Goal: Transaction & Acquisition: Purchase product/service

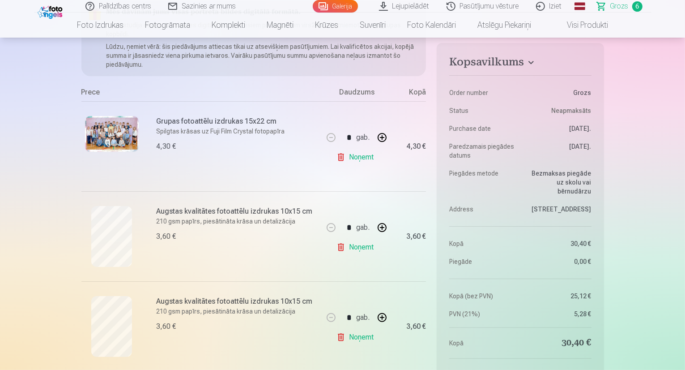
scroll to position [118, 0]
click at [107, 140] on img at bounding box center [112, 135] width 54 height 36
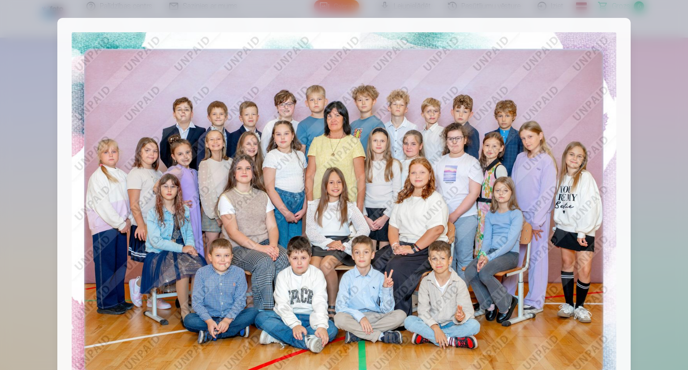
click at [653, 115] on div at bounding box center [344, 185] width 688 height 370
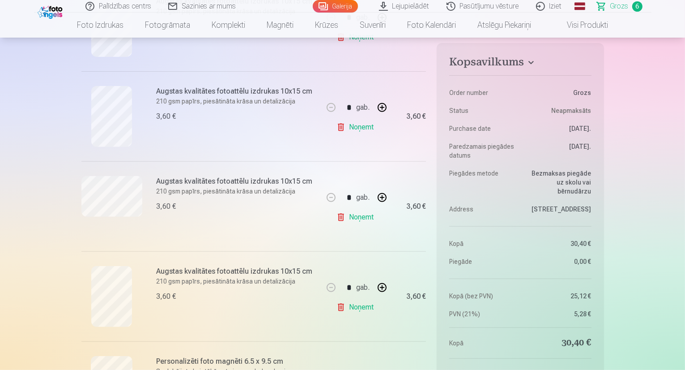
scroll to position [327, 0]
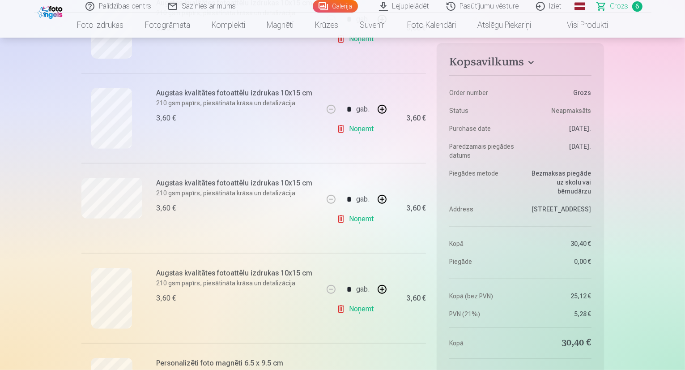
click at [363, 131] on link "Noņemt" at bounding box center [357, 129] width 41 height 18
type input "*"
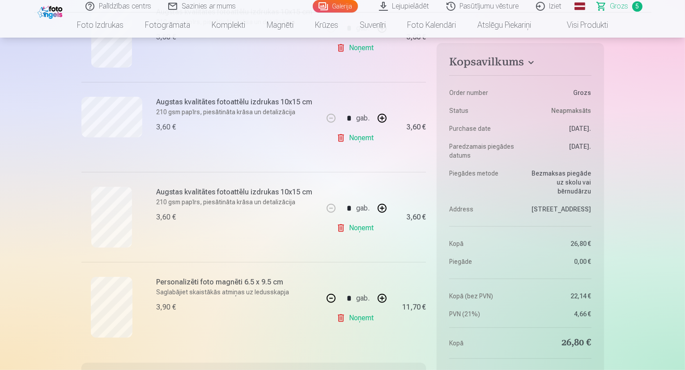
click at [364, 136] on link "Noņemt" at bounding box center [357, 138] width 41 height 18
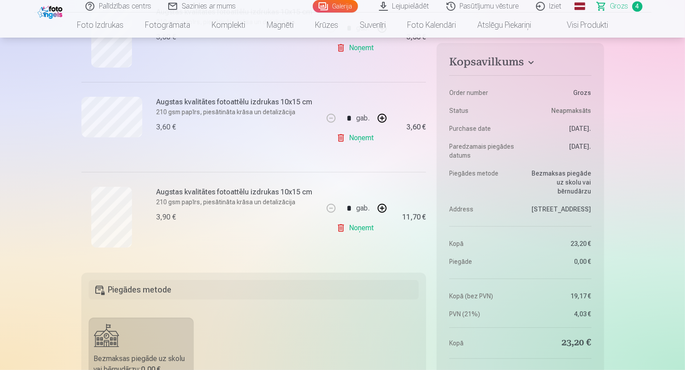
type input "*"
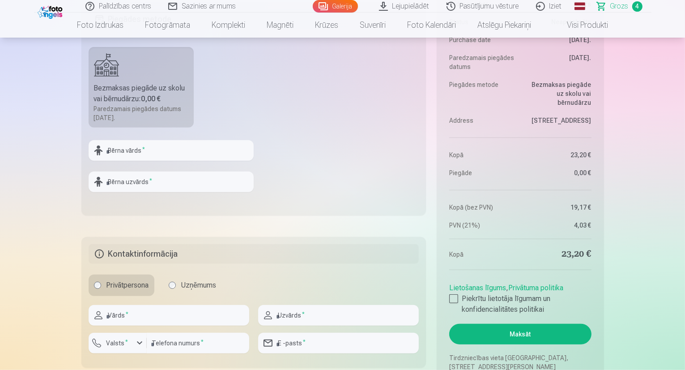
scroll to position [601, 0]
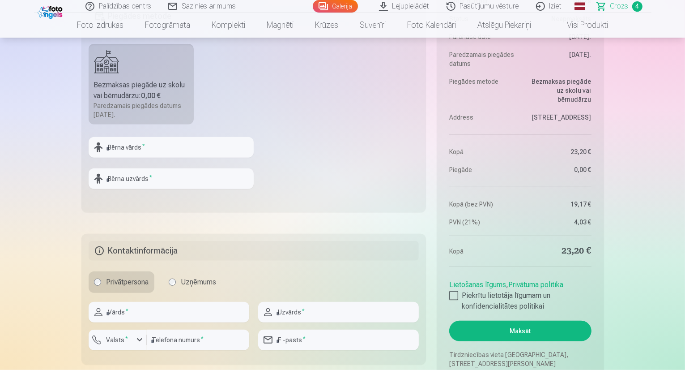
click at [453, 295] on div at bounding box center [453, 295] width 9 height 9
click at [538, 330] on button "Maksāt" at bounding box center [520, 331] width 142 height 21
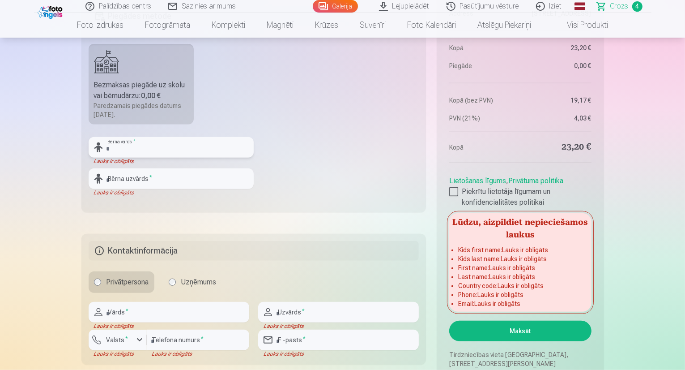
click at [111, 150] on input "text" at bounding box center [171, 147] width 165 height 21
click at [111, 149] on input "text" at bounding box center [171, 147] width 165 height 21
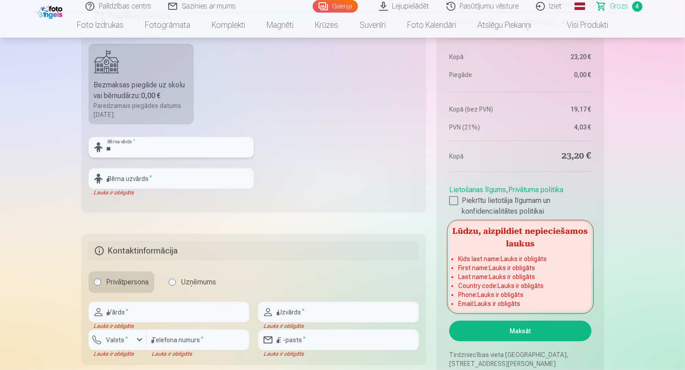
type input "*"
type input "*****"
click at [230, 183] on input "text" at bounding box center [171, 178] width 165 height 21
type input "*"
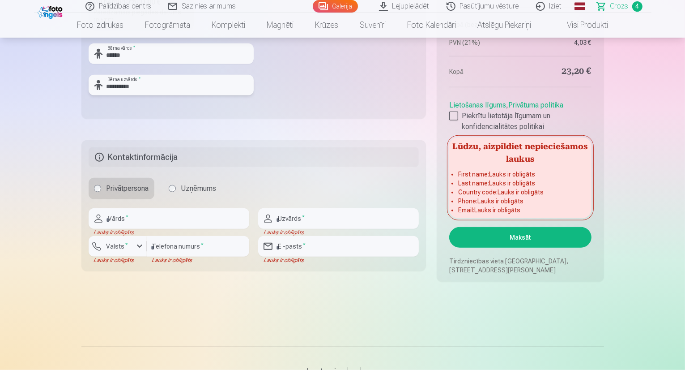
scroll to position [697, 0]
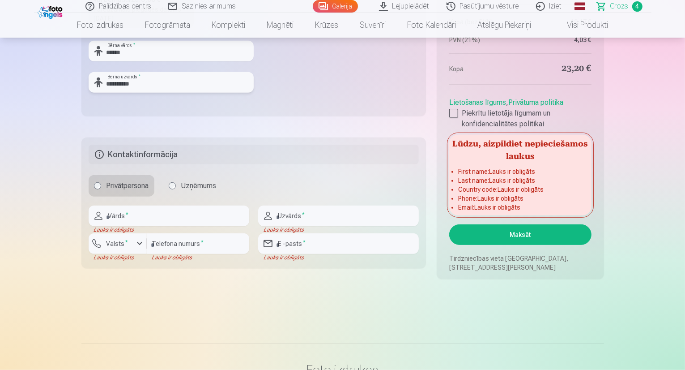
type input "*********"
click at [132, 218] on input "text" at bounding box center [169, 215] width 161 height 21
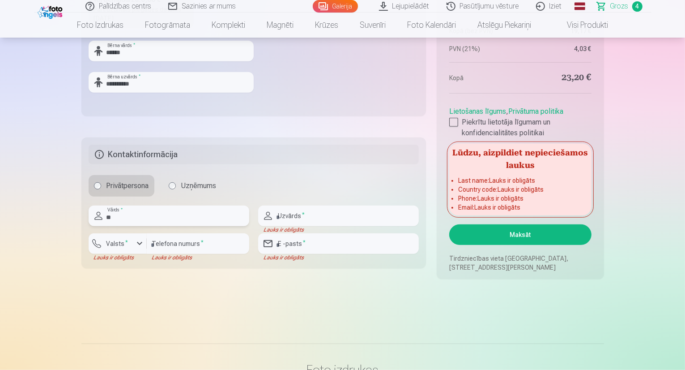
type input "*"
type input "*******"
click at [328, 217] on input "text" at bounding box center [338, 215] width 161 height 21
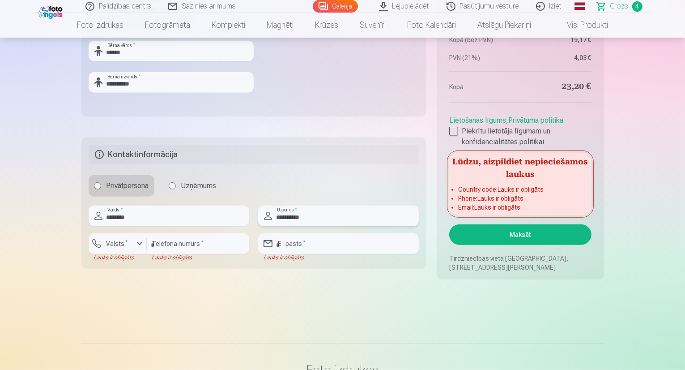
type input "*********"
click at [138, 245] on div "button" at bounding box center [139, 243] width 11 height 11
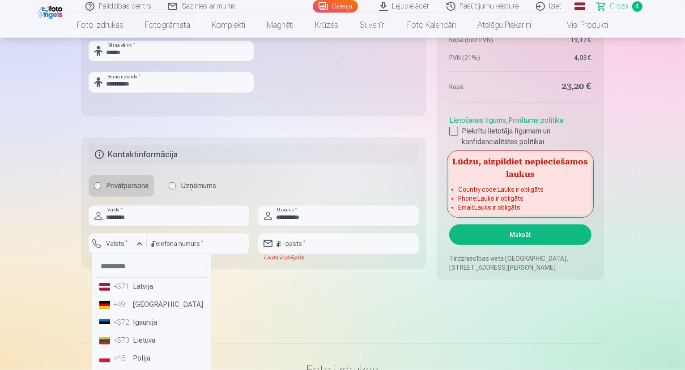
click at [175, 291] on li "+371 Latvija" at bounding box center [151, 287] width 111 height 18
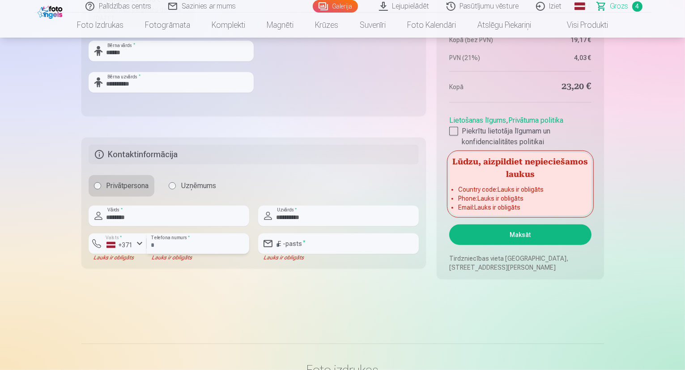
click at [204, 243] on input "number" at bounding box center [198, 243] width 103 height 21
type input "********"
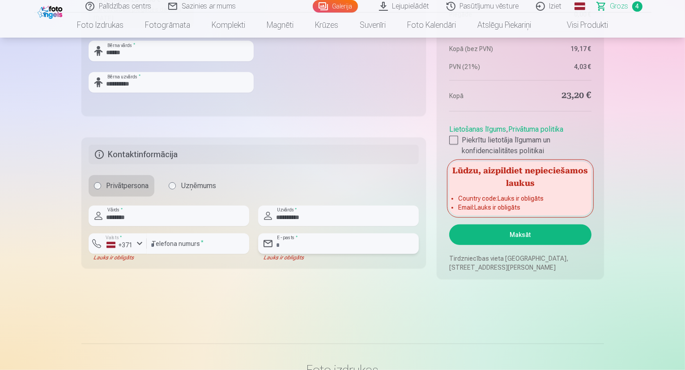
click at [366, 245] on input "email" at bounding box center [338, 243] width 161 height 21
type input "**********"
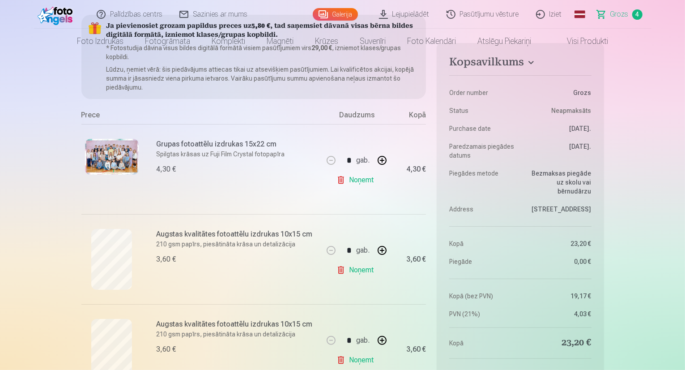
scroll to position [0, 0]
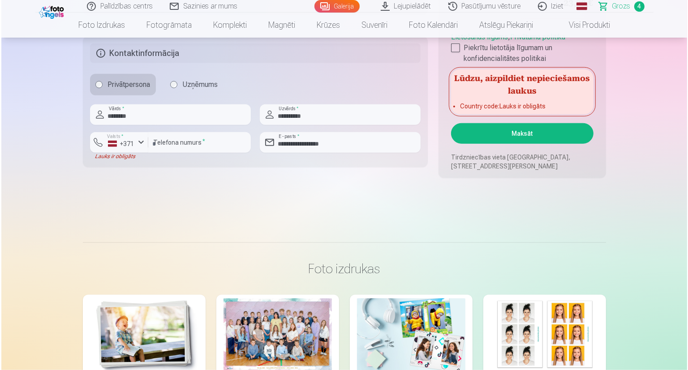
scroll to position [799, 0]
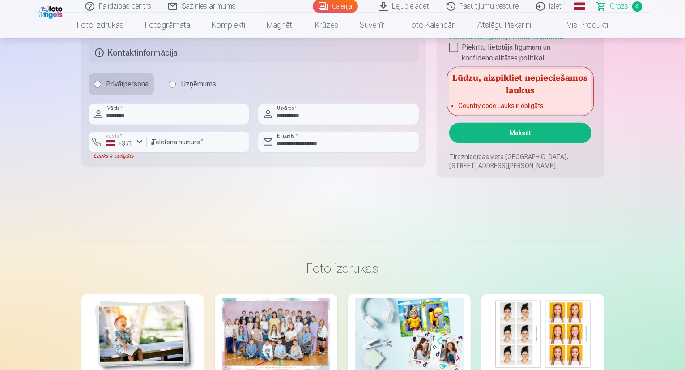
click at [565, 134] on button "Maksāt" at bounding box center [520, 133] width 142 height 21
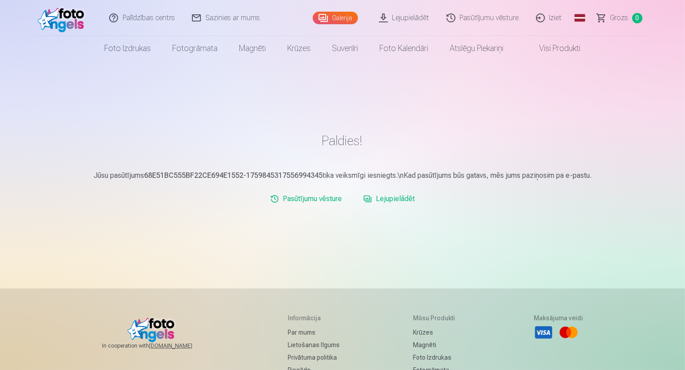
click at [346, 21] on link "Galerija" at bounding box center [335, 18] width 45 height 13
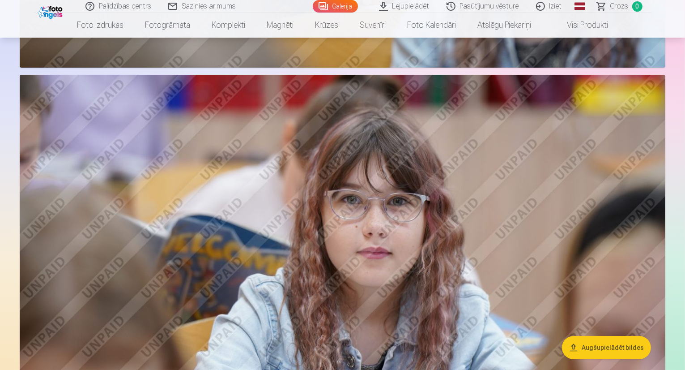
scroll to position [3146, 0]
